Goal: Information Seeking & Learning: Learn about a topic

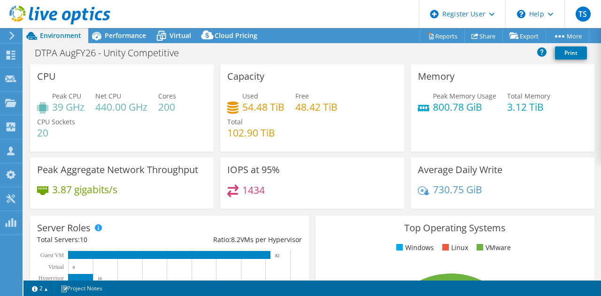
select select "USD"
click at [97, 39] on icon at bounding box center [96, 36] width 9 height 8
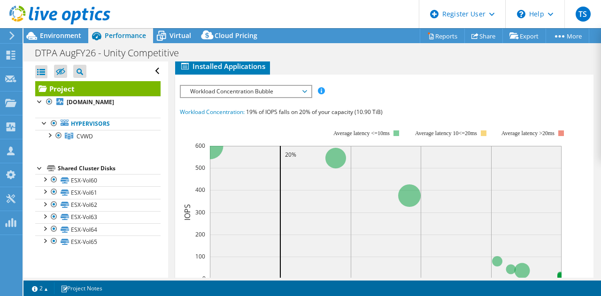
scroll to position [267, 0]
click at [251, 98] on span "Workload Concentration Bubble" at bounding box center [246, 92] width 121 height 11
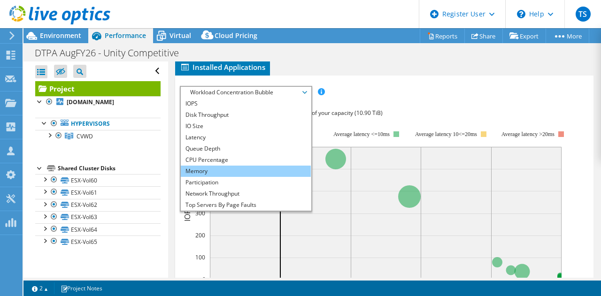
scroll to position [34, 0]
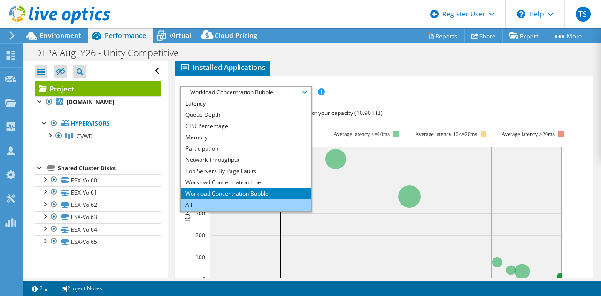
click at [244, 211] on li "All" at bounding box center [246, 205] width 130 height 11
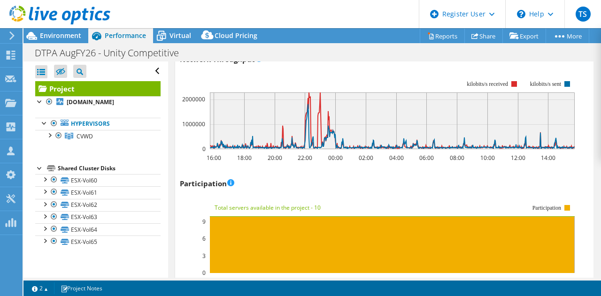
scroll to position [1179, 0]
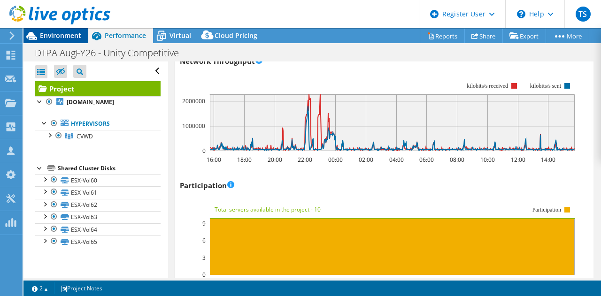
click at [55, 36] on span "Environment" at bounding box center [60, 35] width 41 height 9
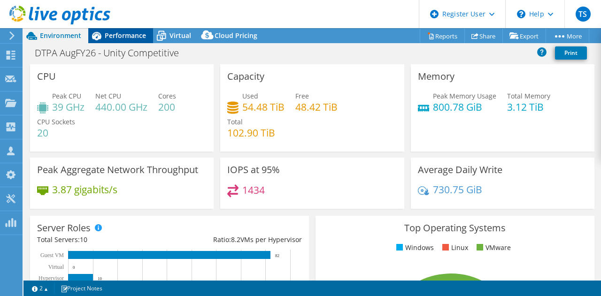
click at [113, 36] on span "Performance" at bounding box center [125, 35] width 41 height 9
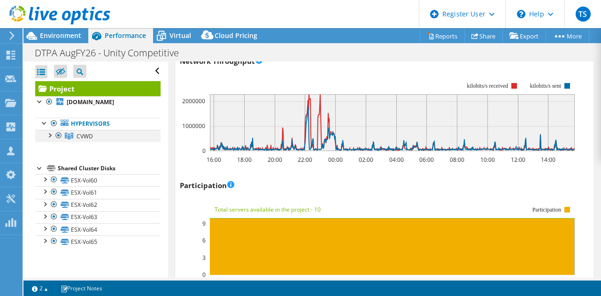
click at [49, 138] on div at bounding box center [49, 134] width 9 height 9
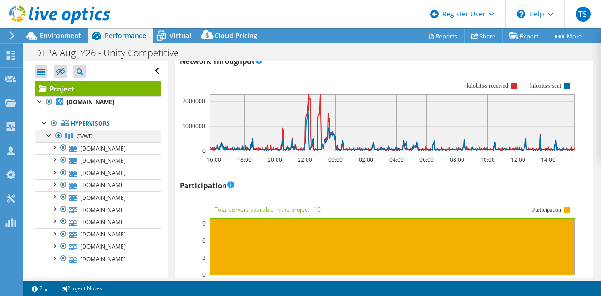
click at [49, 138] on div at bounding box center [49, 134] width 9 height 9
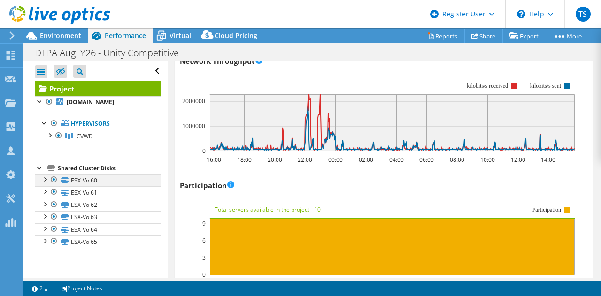
click at [43, 179] on div at bounding box center [44, 178] width 9 height 9
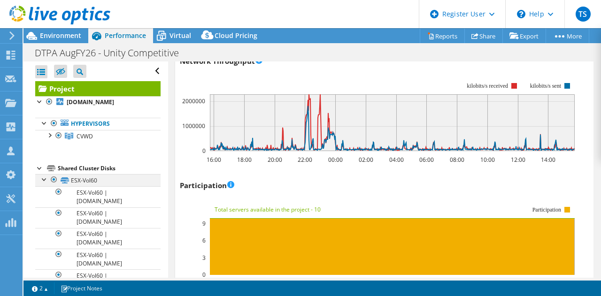
click at [43, 179] on div at bounding box center [44, 178] width 9 height 9
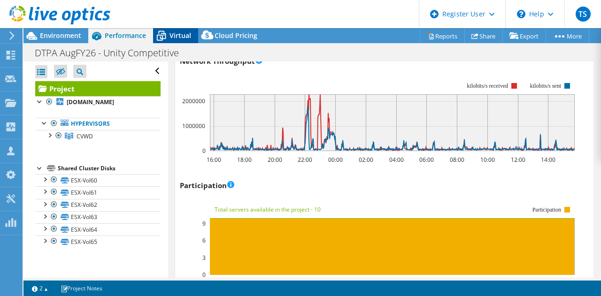
click at [170, 34] on span "Virtual" at bounding box center [181, 35] width 22 height 9
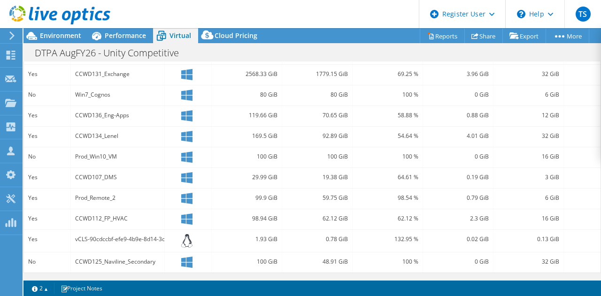
scroll to position [0, 0]
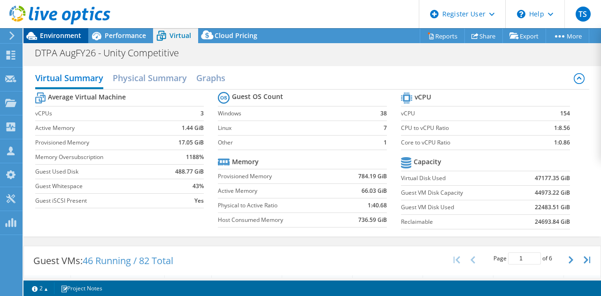
click at [64, 37] on span "Environment" at bounding box center [60, 35] width 41 height 9
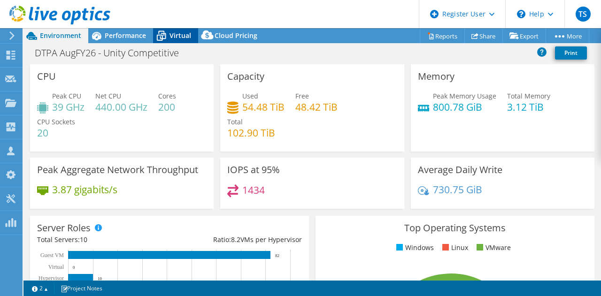
click at [173, 30] on div "Virtual" at bounding box center [175, 35] width 45 height 15
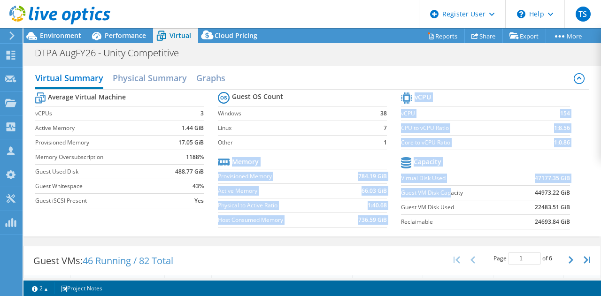
drag, startPoint x: 392, startPoint y: 190, endPoint x: 449, endPoint y: 187, distance: 57.3
click at [449, 187] on div "Average Virtual Machine vCPUs 3 Active Memory 1.44 GiB Provisioned Memory 17.05…" at bounding box center [312, 162] width 555 height 145
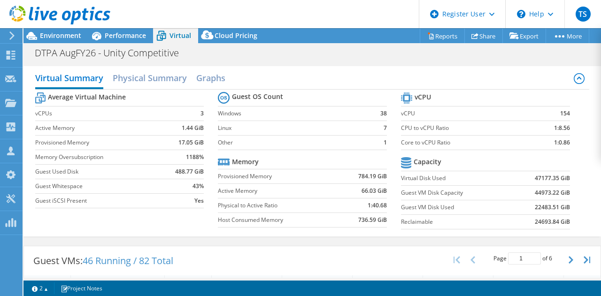
click at [460, 190] on label "Guest VM Disk Capacity" at bounding box center [456, 192] width 110 height 9
drag, startPoint x: 460, startPoint y: 190, endPoint x: 397, endPoint y: 188, distance: 62.5
click at [401, 188] on label "Guest VM Disk Capacity" at bounding box center [456, 192] width 110 height 9
copy label "Guest VM Disk Capacity"
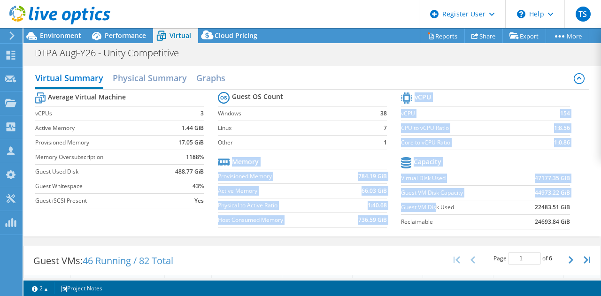
drag, startPoint x: 394, startPoint y: 203, endPoint x: 432, endPoint y: 204, distance: 38.5
click at [432, 204] on div "Average Virtual Machine vCPUs 3 Active Memory 1.44 GiB Provisioned Memory 17.05…" at bounding box center [312, 162] width 555 height 145
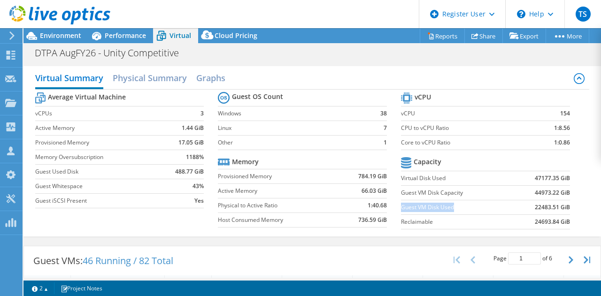
drag, startPoint x: 448, startPoint y: 205, endPoint x: 397, endPoint y: 206, distance: 50.7
click at [401, 206] on label "Guest VM Disk Used" at bounding box center [456, 207] width 110 height 9
copy label "Guest VM Disk Used"
click at [381, 228] on section "Guest OS Count Windows 38 Linux 7 Other 1 Memory Provisioned Memory 784.19 GiB …" at bounding box center [309, 161] width 183 height 143
click at [122, 31] on span "Performance" at bounding box center [125, 35] width 41 height 9
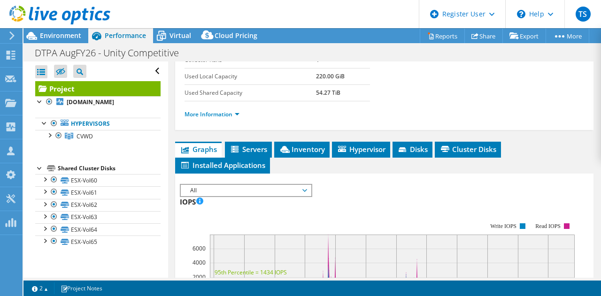
scroll to position [171, 0]
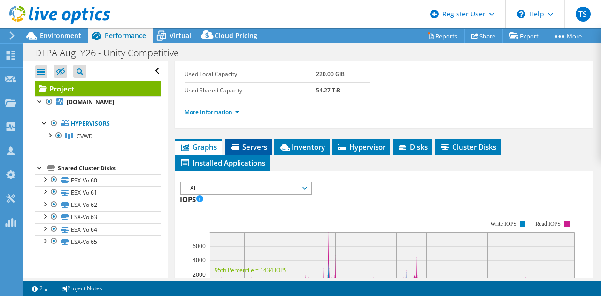
click at [252, 152] on span "Servers" at bounding box center [249, 146] width 38 height 9
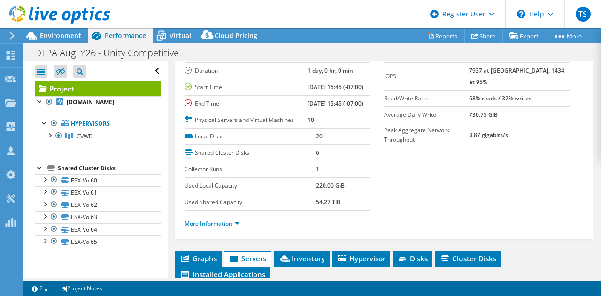
scroll to position [0, 0]
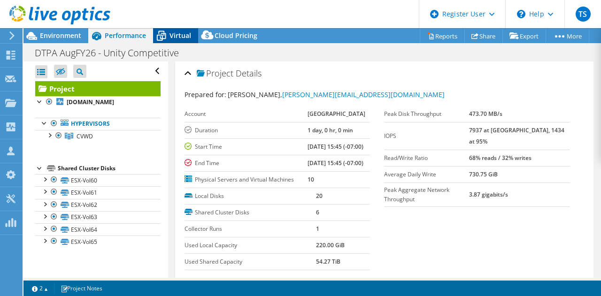
click at [167, 38] on icon at bounding box center [161, 36] width 16 height 16
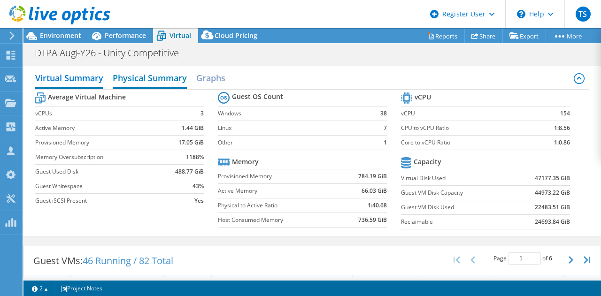
click at [170, 83] on h2 "Physical Summary" at bounding box center [150, 79] width 74 height 21
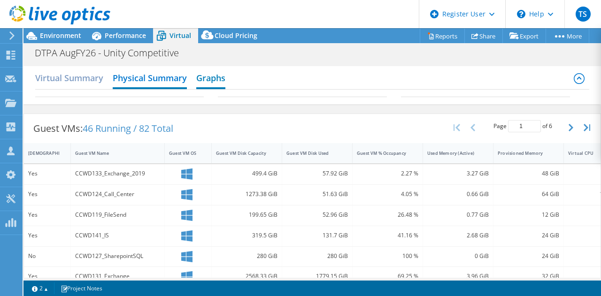
click at [220, 82] on h2 "Graphs" at bounding box center [210, 79] width 29 height 21
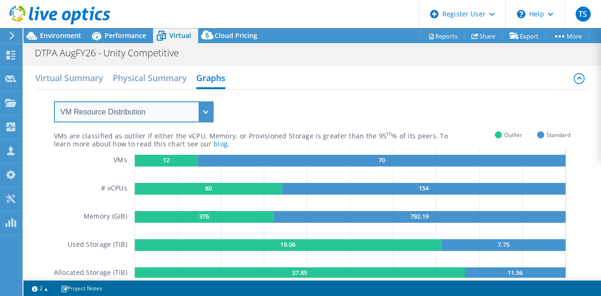
click at [170, 117] on select "VM Resource Distribution Provisioning Contrast Over Provisioning" at bounding box center [134, 111] width 160 height 21
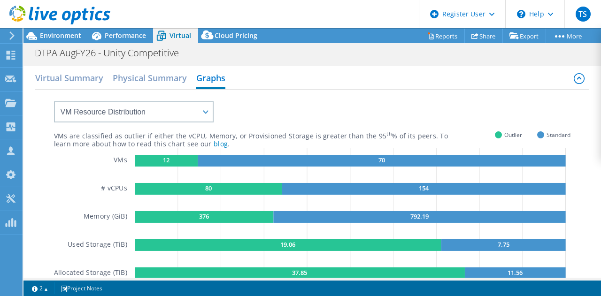
click at [258, 106] on div "VMs are classified as outlier if either the vCPU, Memory, or Provisioned Storag…" at bounding box center [312, 194] width 517 height 208
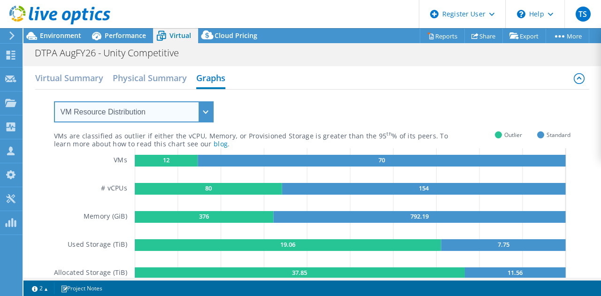
click at [178, 119] on select "VM Resource Distribution Provisioning Contrast Over Provisioning" at bounding box center [134, 111] width 160 height 21
click at [54, 101] on select "VM Resource Distribution Provisioning Contrast Over Provisioning" at bounding box center [134, 111] width 160 height 21
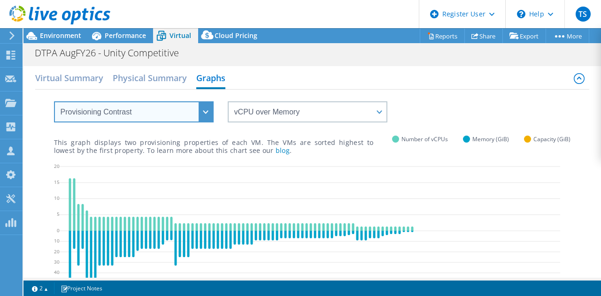
click at [198, 111] on select "VM Resource Distribution Provisioning Contrast Over Provisioning" at bounding box center [134, 111] width 160 height 21
click at [54, 101] on select "VM Resource Distribution Provisioning Contrast Over Provisioning" at bounding box center [134, 111] width 160 height 21
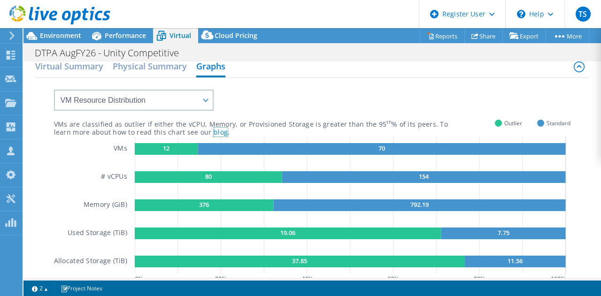
scroll to position [24, 0]
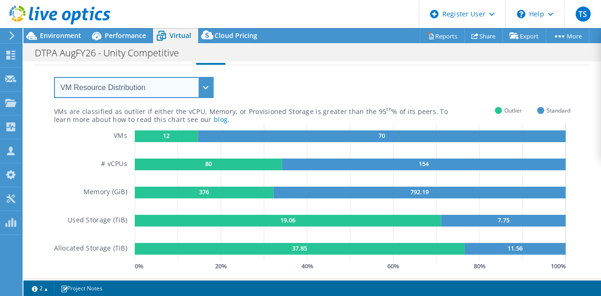
click at [199, 84] on select "VM Resource Distribution Provisioning Contrast Over Provisioning" at bounding box center [134, 87] width 160 height 21
click at [54, 77] on select "VM Resource Distribution Provisioning Contrast Over Provisioning" at bounding box center [134, 87] width 160 height 21
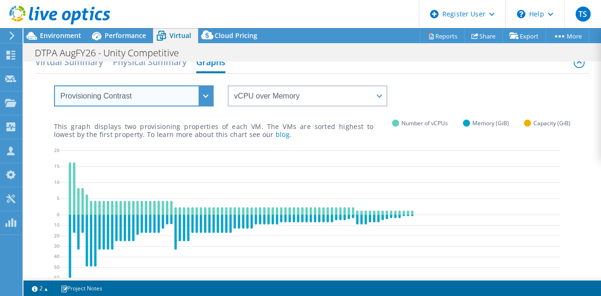
scroll to position [15, 0]
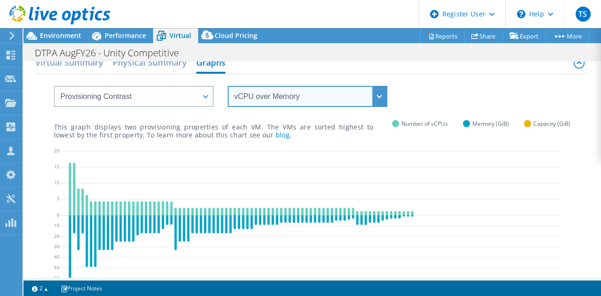
click at [386, 94] on select "vCPU over Memory vCPU over Capacity Memory over vCPU Memory over Capacity Capac…" at bounding box center [308, 96] width 160 height 21
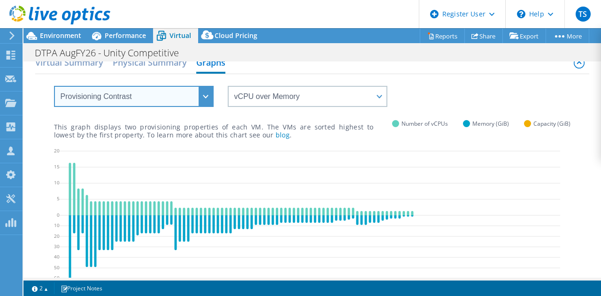
click at [202, 97] on select "VM Resource Distribution Provisioning Contrast Over Provisioning" at bounding box center [134, 96] width 160 height 21
select select "VM Resource Distribution"
click at [54, 86] on select "VM Resource Distribution Provisioning Contrast Over Provisioning" at bounding box center [134, 96] width 160 height 21
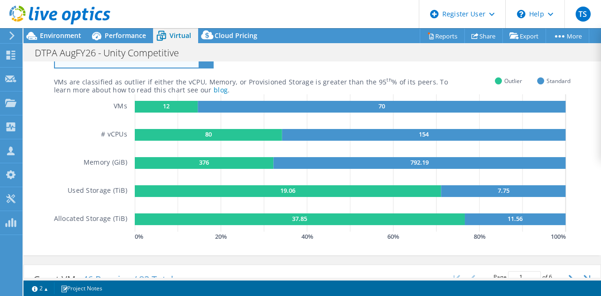
scroll to position [52, 0]
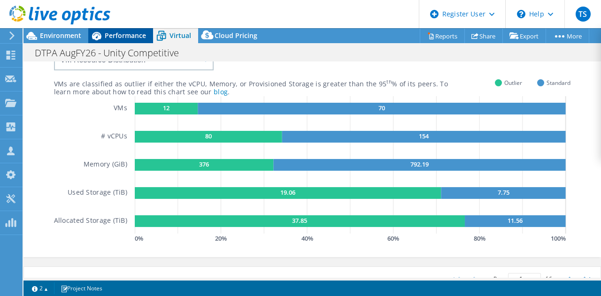
click at [119, 29] on div "Performance" at bounding box center [120, 35] width 65 height 15
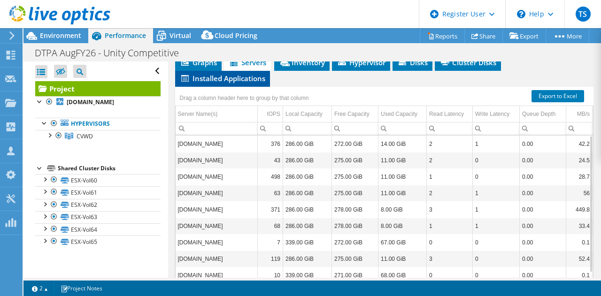
scroll to position [256, 0]
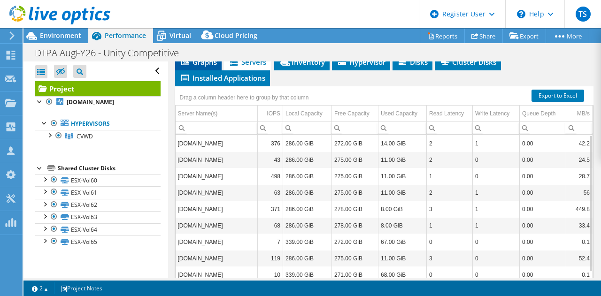
click at [202, 67] on span "Graphs" at bounding box center [198, 61] width 37 height 9
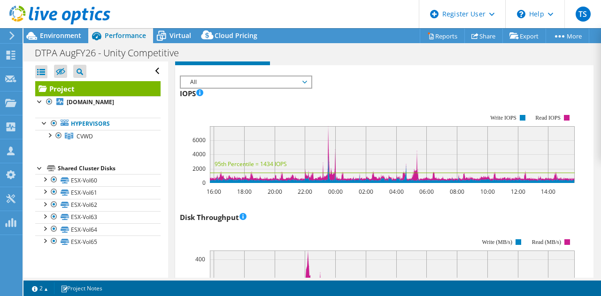
scroll to position [275, 0]
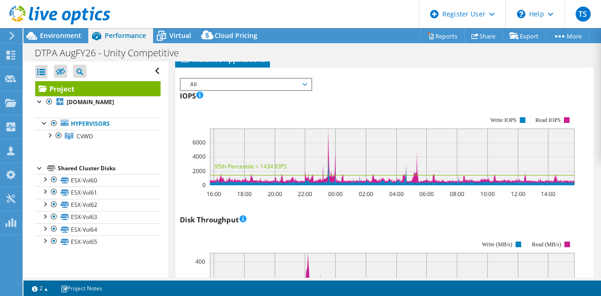
click at [265, 90] on span "All" at bounding box center [246, 84] width 121 height 11
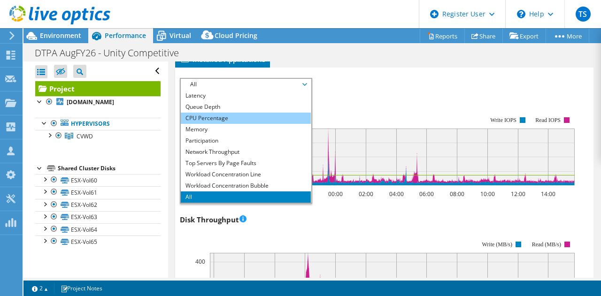
click at [233, 124] on li "CPU Percentage" at bounding box center [246, 118] width 130 height 11
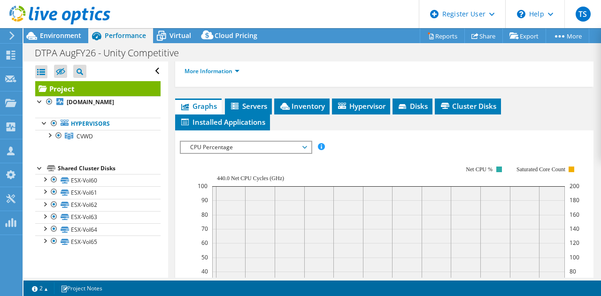
scroll to position [212, 0]
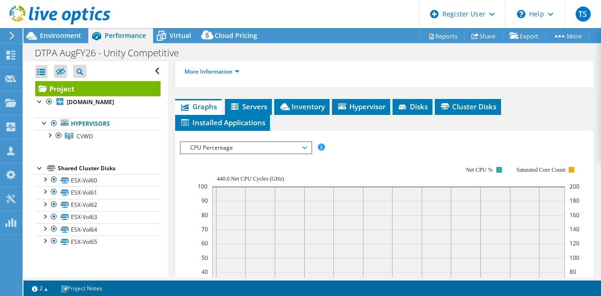
click at [276, 159] on div "IOPS Disk Throughput IO Size Latency Queue Depth CPU Percentage Memory Page Fau…" at bounding box center [385, 300] width 410 height 338
click at [280, 154] on span "CPU Percentage" at bounding box center [246, 147] width 121 height 11
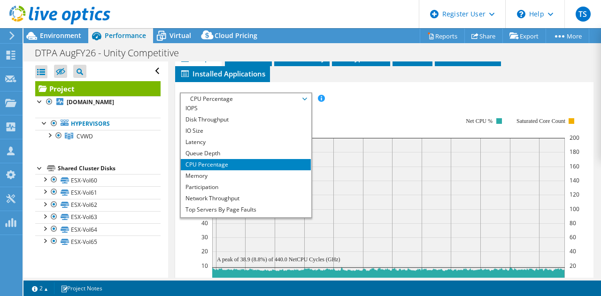
scroll to position [0, 0]
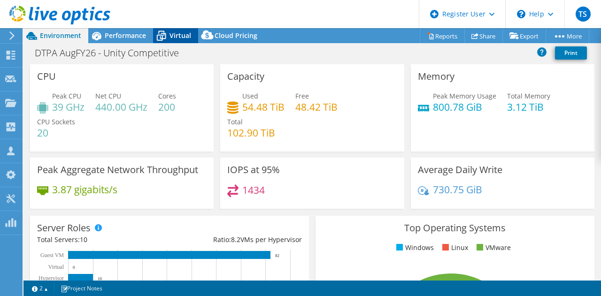
click at [176, 36] on span "Virtual" at bounding box center [181, 35] width 22 height 9
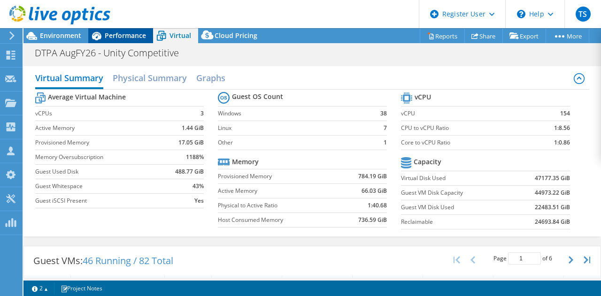
click at [130, 34] on span "Performance" at bounding box center [125, 35] width 41 height 9
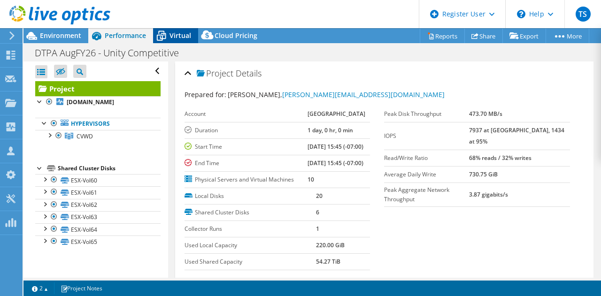
click at [158, 31] on icon at bounding box center [161, 32] width 6 height 3
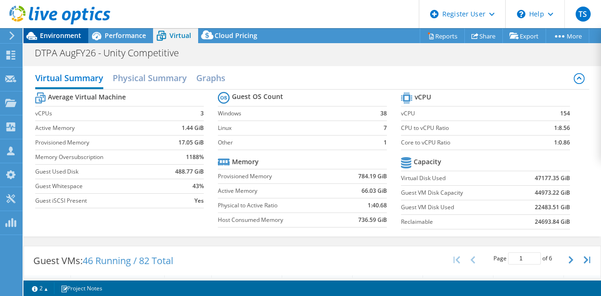
click at [56, 31] on span "Environment" at bounding box center [60, 35] width 41 height 9
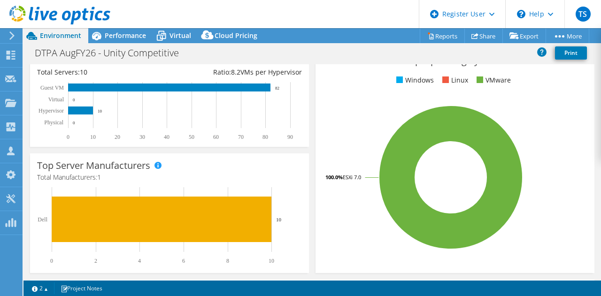
scroll to position [169, 0]
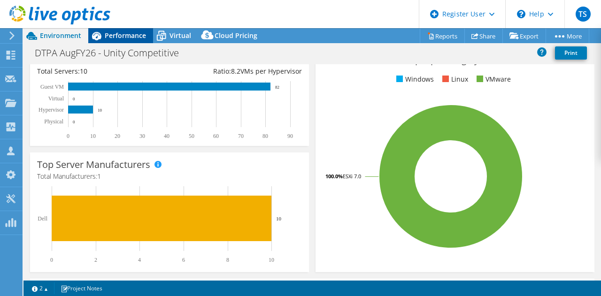
click at [132, 39] on span "Performance" at bounding box center [125, 35] width 41 height 9
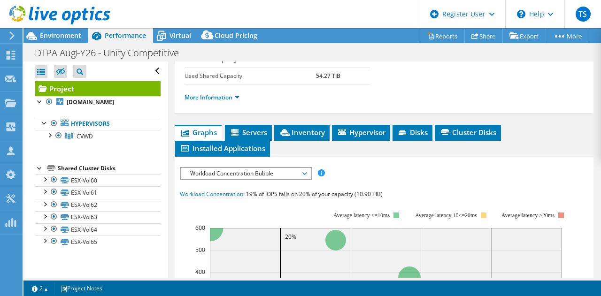
scroll to position [186, 0]
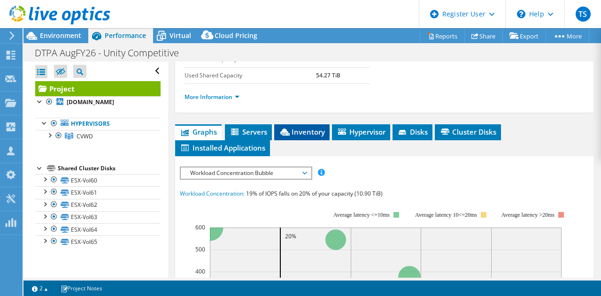
click at [295, 140] on li "Inventory" at bounding box center [301, 132] width 55 height 16
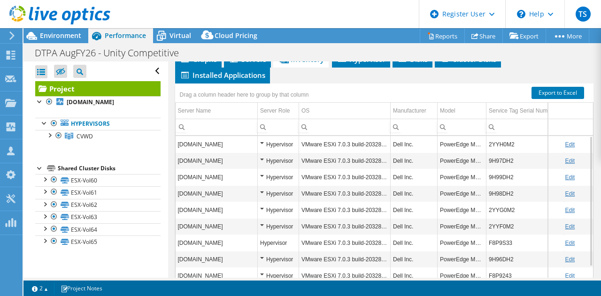
scroll to position [260, 0]
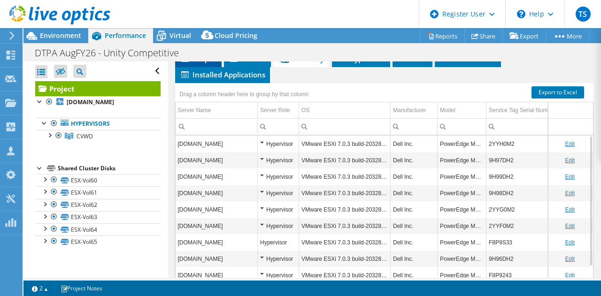
click at [199, 63] on span "Graphs" at bounding box center [198, 58] width 37 height 9
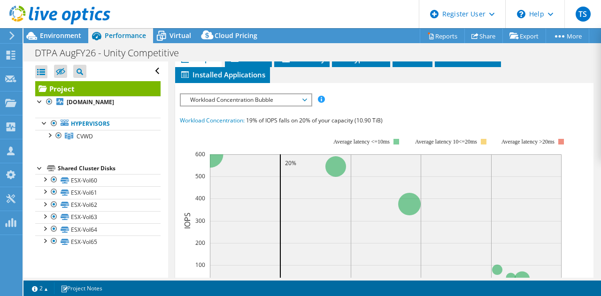
click at [246, 106] on span "Workload Concentration Bubble" at bounding box center [246, 99] width 121 height 11
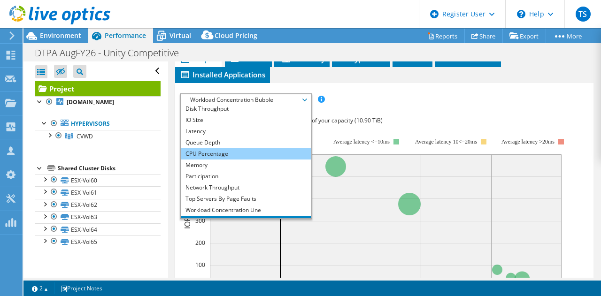
scroll to position [14, 0]
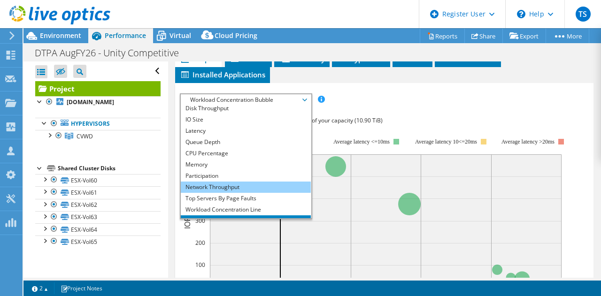
click at [227, 193] on li "Network Throughput" at bounding box center [246, 187] width 130 height 11
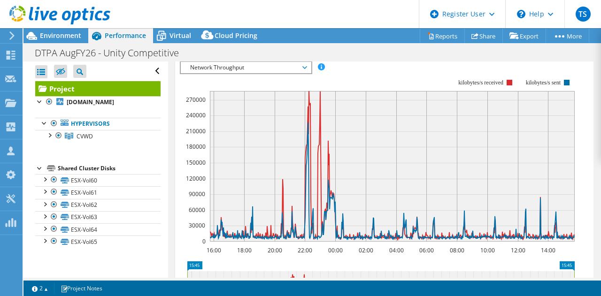
scroll to position [301, 0]
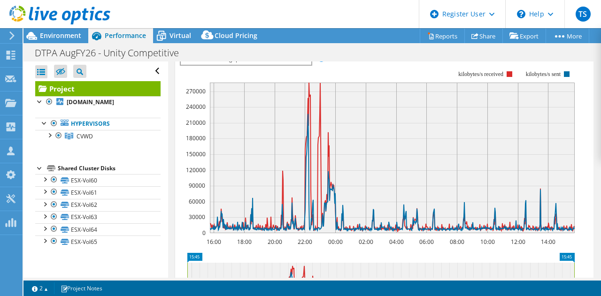
click at [217, 65] on span "Network Throughput" at bounding box center [246, 59] width 121 height 11
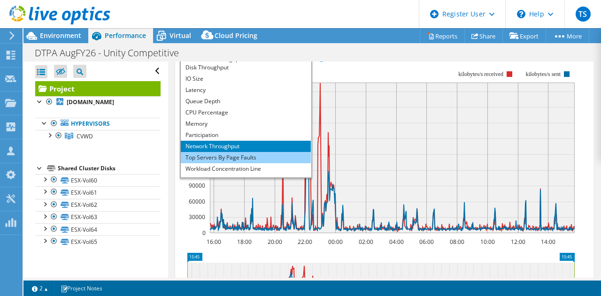
scroll to position [34, 0]
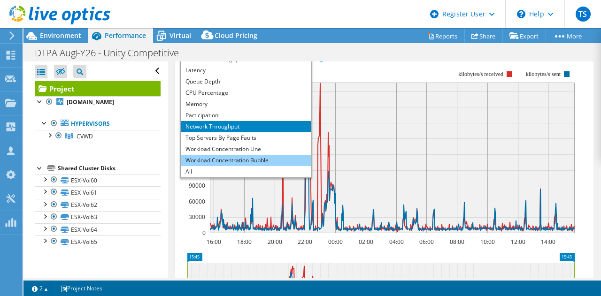
click at [222, 166] on li "Workload Concentration Bubble" at bounding box center [246, 160] width 130 height 11
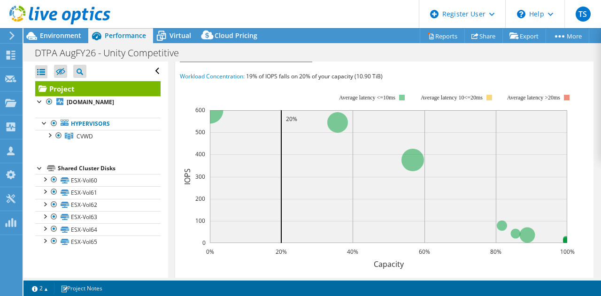
scroll to position [305, 0]
click at [71, 36] on span "Environment" at bounding box center [60, 35] width 41 height 9
